Goal: Task Accomplishment & Management: Manage account settings

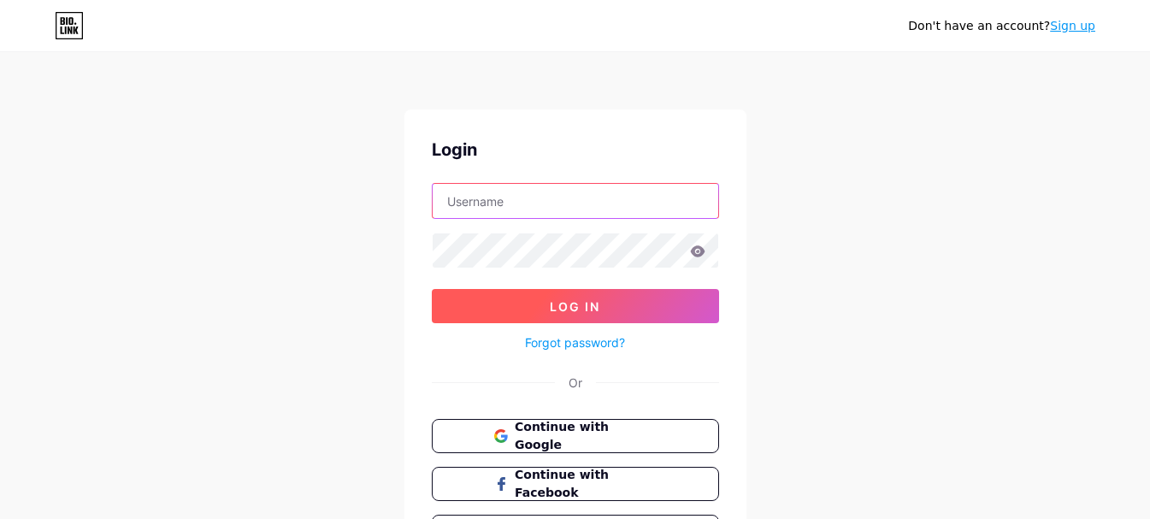
type input "[EMAIL_ADDRESS][DOMAIN_NAME]"
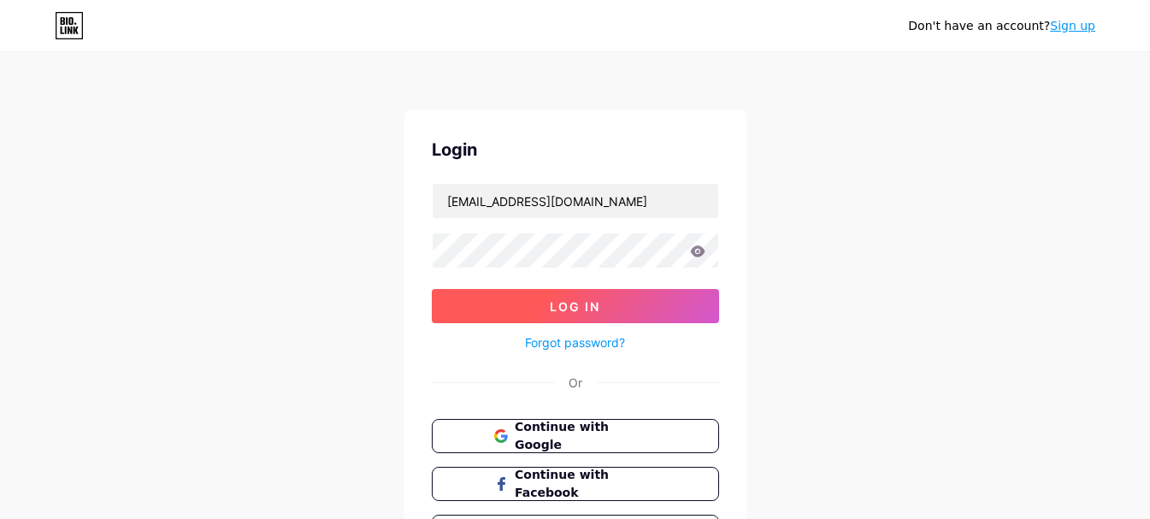
click at [603, 310] on button "Log In" at bounding box center [575, 306] width 287 height 34
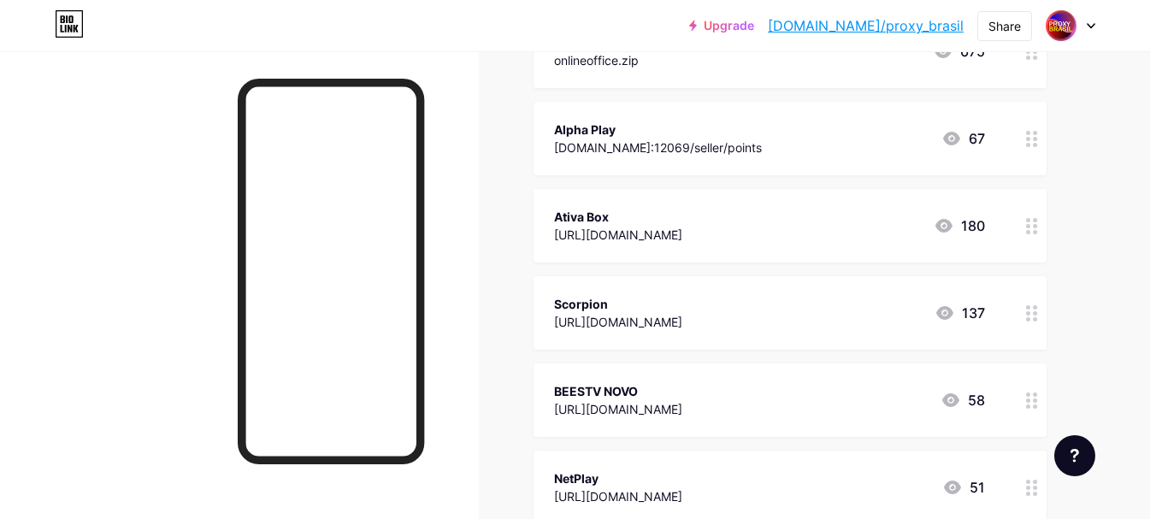
scroll to position [427, 0]
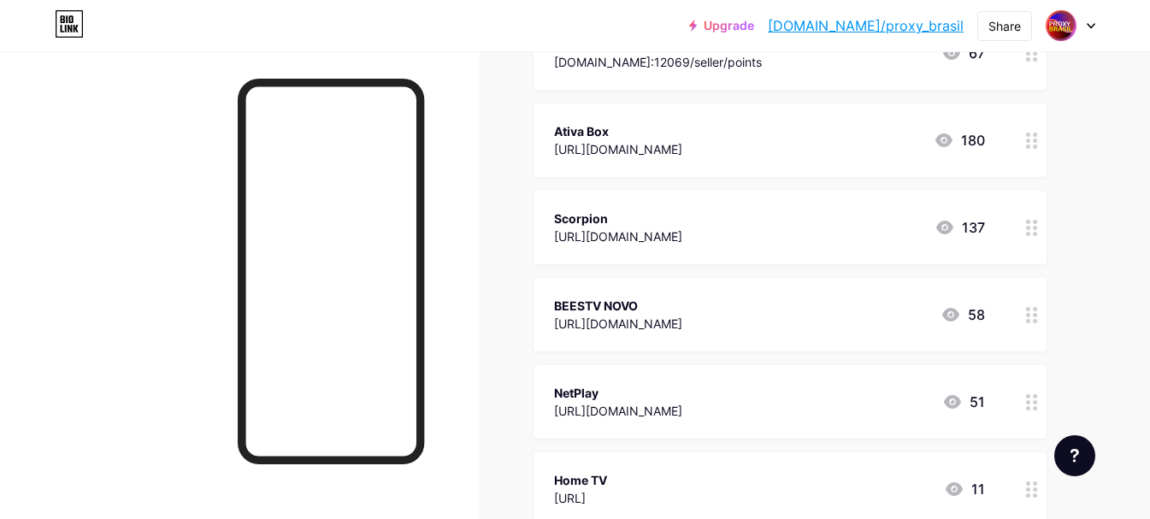
click at [1029, 230] on icon at bounding box center [1032, 228] width 12 height 16
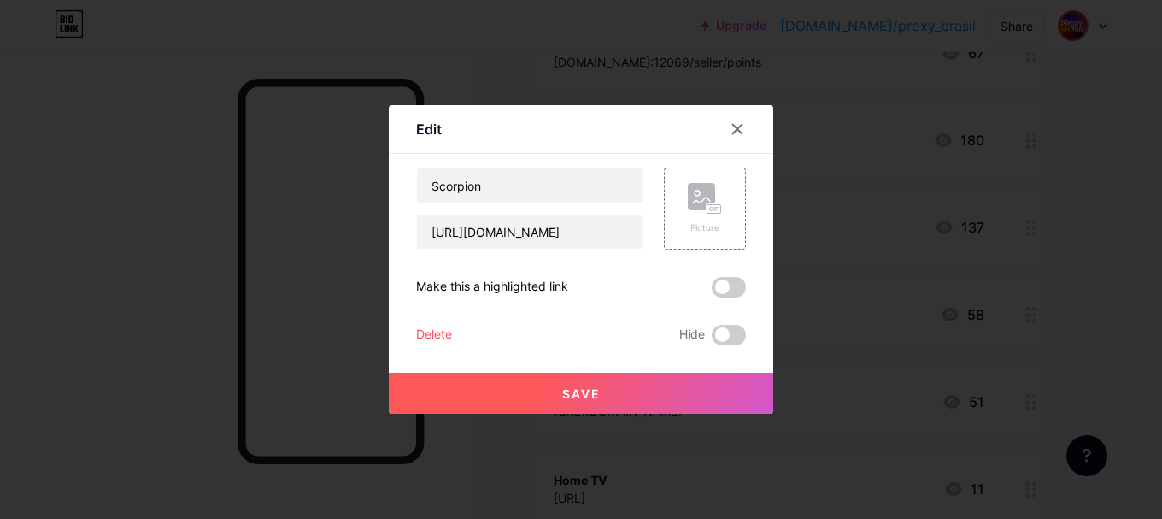
click at [425, 329] on div "Delete" at bounding box center [434, 335] width 36 height 21
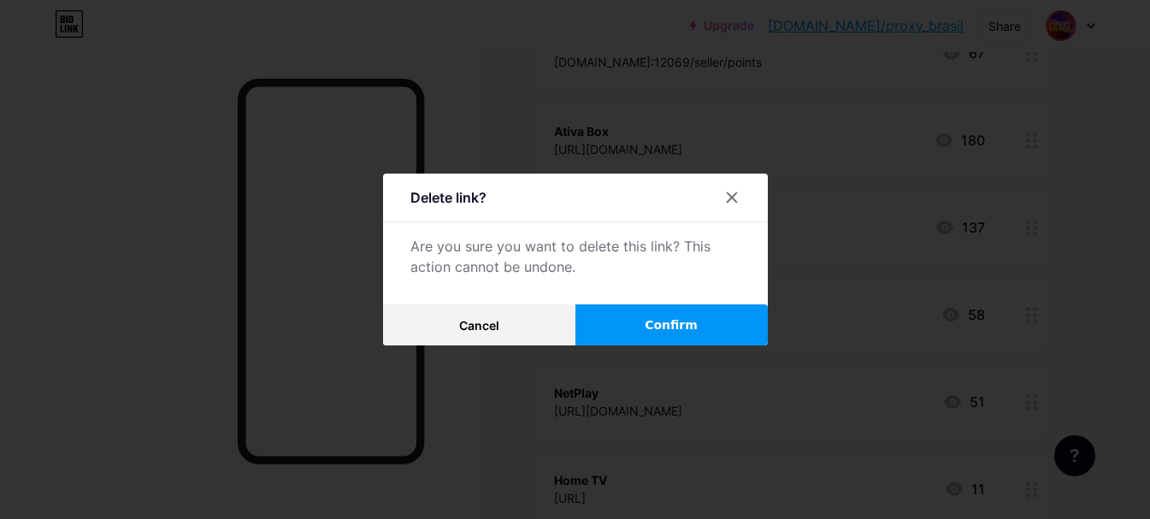
click at [675, 330] on span "Confirm" at bounding box center [671, 325] width 53 height 18
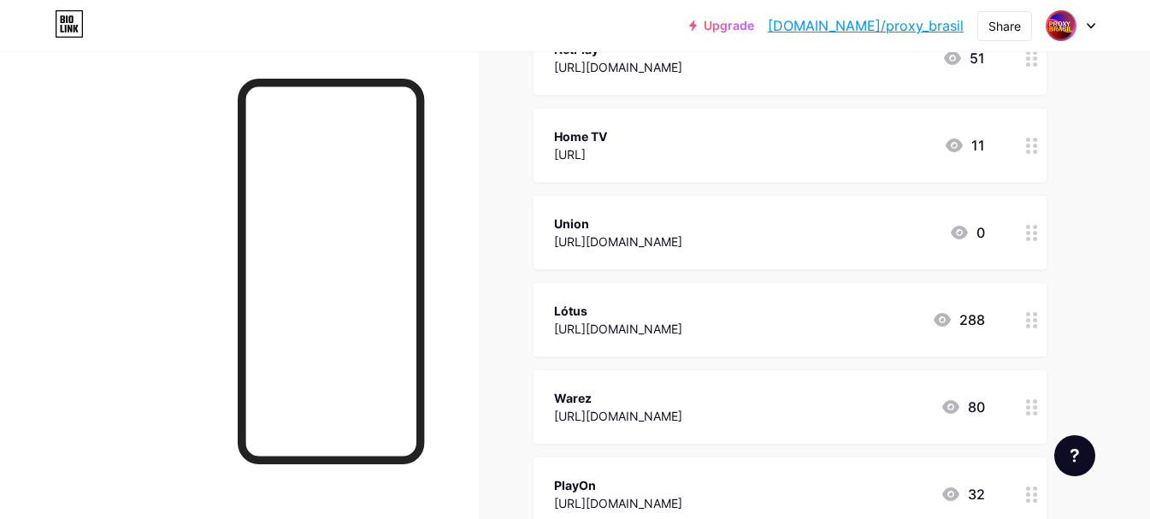
scroll to position [769, 0]
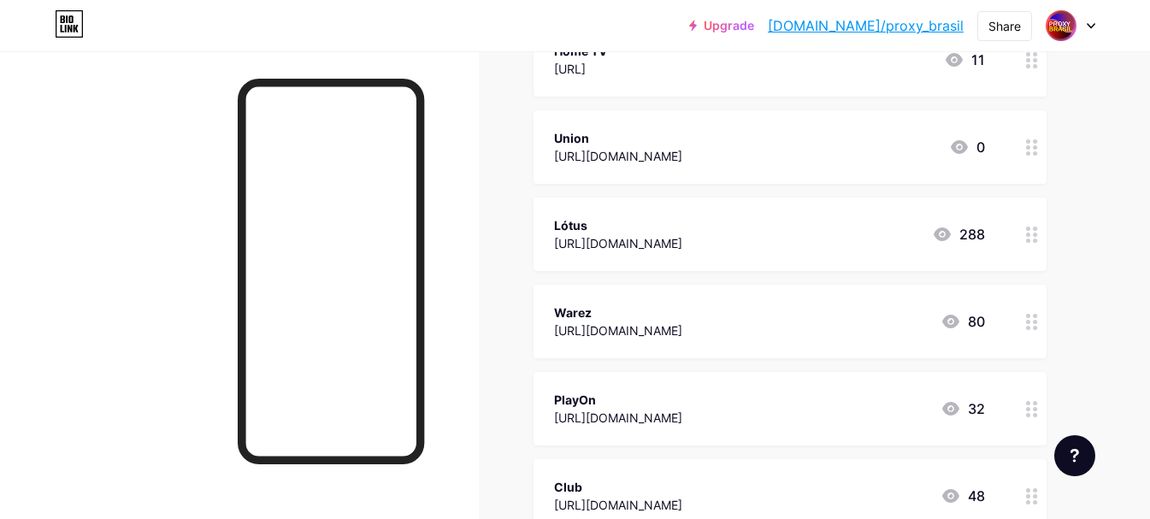
click at [1031, 233] on icon at bounding box center [1032, 235] width 12 height 16
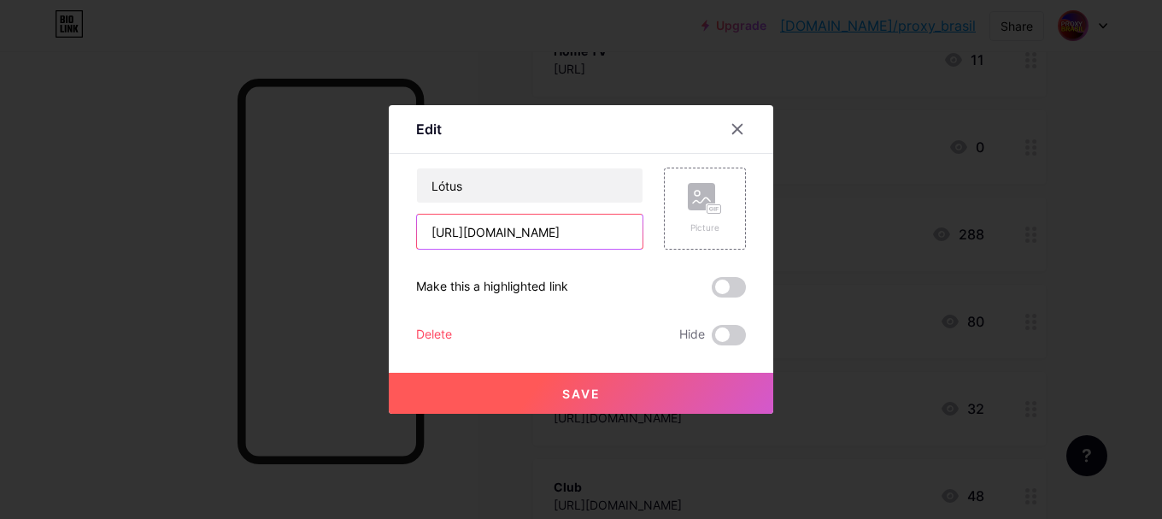
click at [604, 234] on input "[URL][DOMAIN_NAME]" at bounding box center [530, 232] width 226 height 34
type input "[URL][DOMAIN_NAME]"
click at [592, 405] on button "Save" at bounding box center [581, 393] width 385 height 41
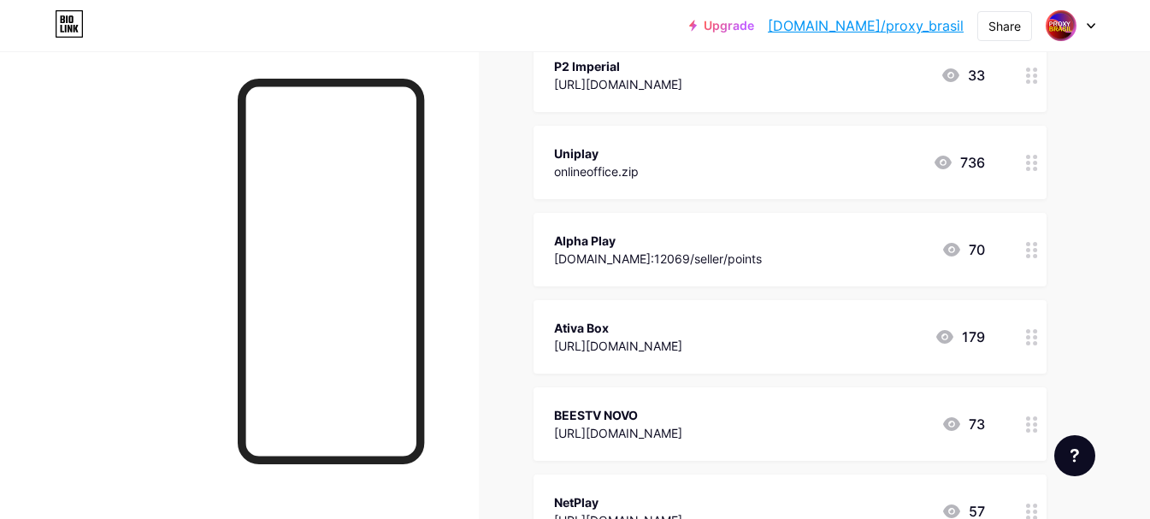
scroll to position [85, 0]
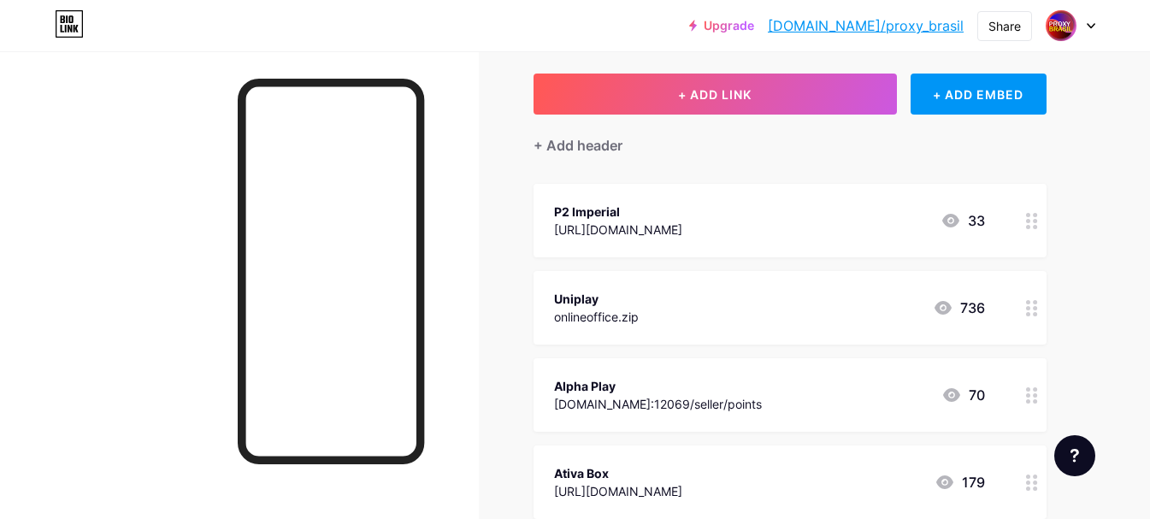
click at [1035, 313] on circle at bounding box center [1035, 314] width 4 height 4
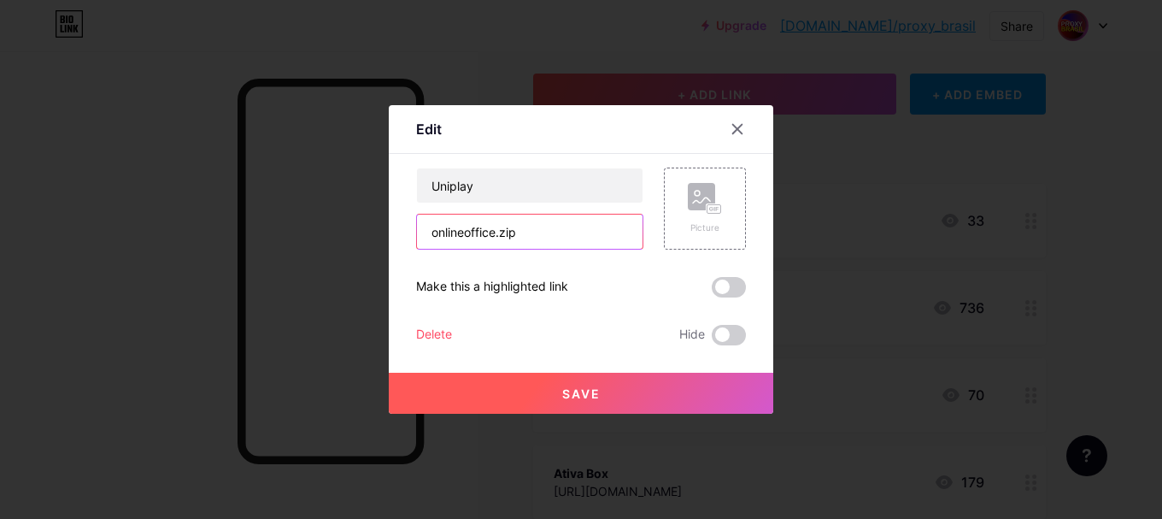
click at [555, 236] on input "onlineoffice.zip" at bounding box center [530, 232] width 226 height 34
type input "o"
type input "[URL][DOMAIN_NAME]"
click at [621, 392] on button "Save" at bounding box center [581, 393] width 385 height 41
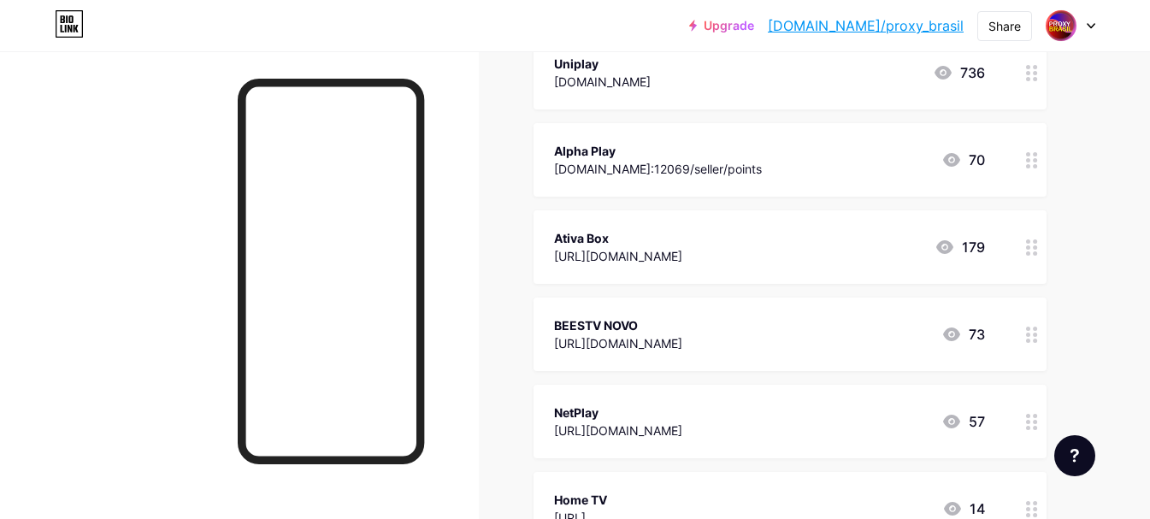
scroll to position [0, 0]
